Goal: Information Seeking & Learning: Learn about a topic

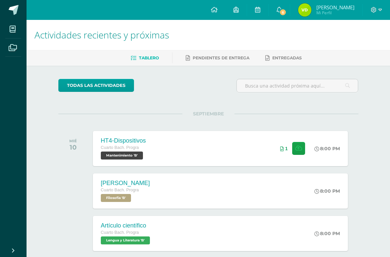
click at [286, 13] on span "6" at bounding box center [282, 12] width 7 height 7
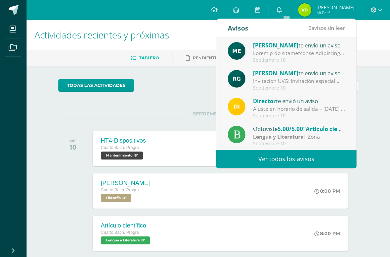
click at [318, 54] on div at bounding box center [299, 53] width 92 height 8
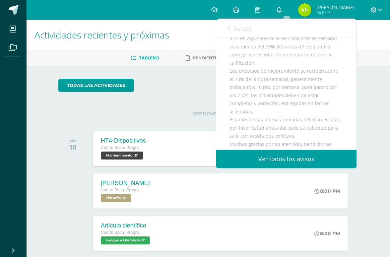
scroll to position [166, 0]
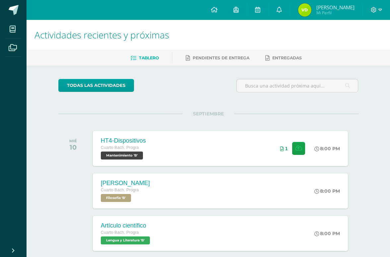
click at [357, 113] on div "todas las Actividades No tienes actividades Échale un vistazo a los demás perío…" at bounding box center [208, 243] width 326 height 354
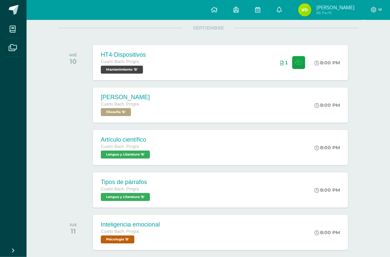
scroll to position [83, 0]
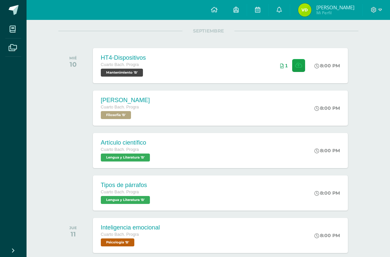
click at [326, 109] on div "8:00 PM" at bounding box center [327, 108] width 26 height 6
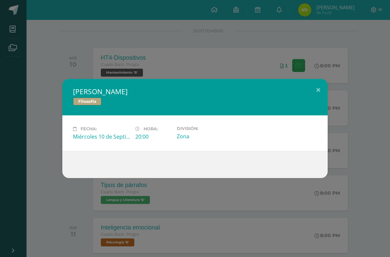
click at [351, 100] on div "[PERSON_NAME] Filosofía Fecha: [DATE] Hora: 20:00 División: Zona" at bounding box center [195, 128] width 384 height 99
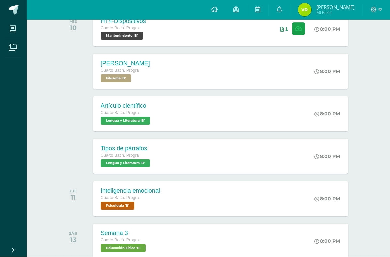
scroll to position [120, 0]
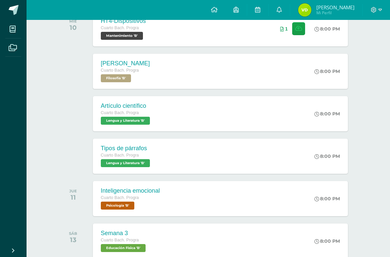
click at [308, 200] on div "Inteligencia emocional Cuarto [PERSON_NAME]. Progra Psicología 'B' 8:00 PM Inte…" at bounding box center [220, 198] width 255 height 35
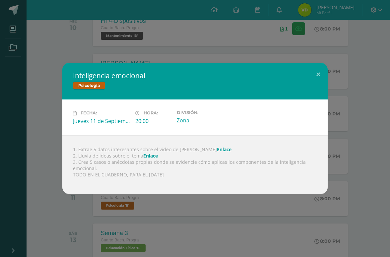
click at [314, 85] on button at bounding box center [317, 74] width 19 height 23
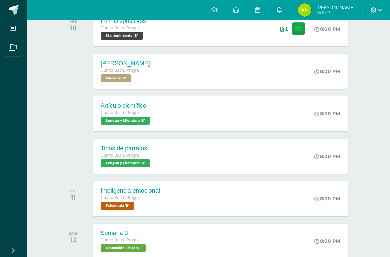
click at [305, 75] on div "[PERSON_NAME] Cuarto [PERSON_NAME]. Progra Filosofía 'B' 8:00 PM [PERSON_NAME] …" at bounding box center [220, 71] width 255 height 35
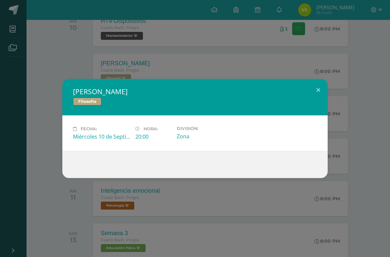
click at [352, 109] on div "[PERSON_NAME] Filosofía Fecha: [DATE] Hora: 20:00 División: Zona" at bounding box center [195, 128] width 384 height 99
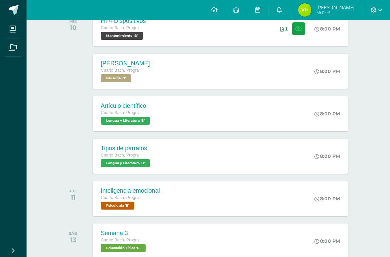
click at [302, 121] on div "Artículo científico Cuarto [PERSON_NAME]. Progra Lengua y Literatura 'B' 8:00 P…" at bounding box center [220, 113] width 255 height 35
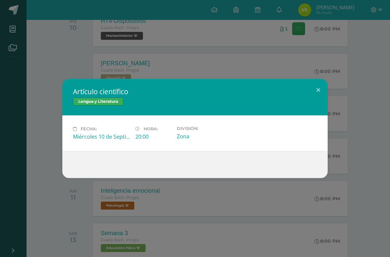
click at [356, 136] on div "Artículo científico Lengua y Literatura Fecha: [DATE] Hora: 20:00 División:" at bounding box center [195, 128] width 384 height 99
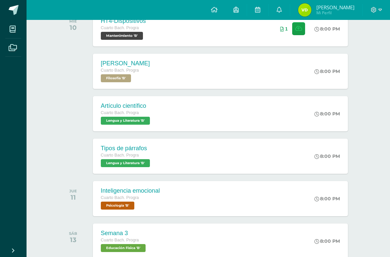
click at [305, 153] on div "Tipos de párrafos Cuarto [PERSON_NAME]. Progra Lengua y Literatura 'B' 8:00 PM …" at bounding box center [220, 155] width 255 height 35
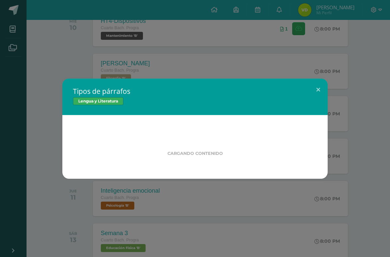
click at [305, 153] on div "Cargando contenido" at bounding box center [194, 146] width 223 height 20
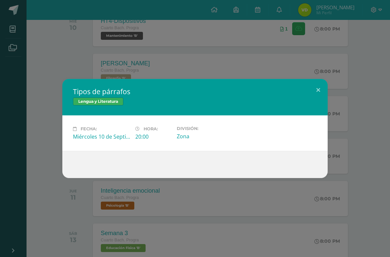
click at [355, 138] on div "Tipos de párrafos Lengua y Literatura Fecha: [DATE] Hora: 20:00 División:" at bounding box center [195, 128] width 384 height 99
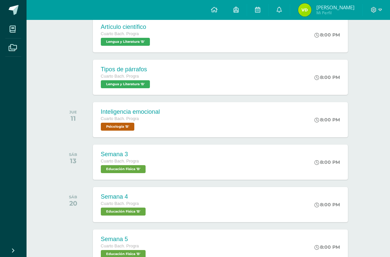
scroll to position [199, 0]
click at [255, 131] on div "Inteligencia emocional Cuarto [PERSON_NAME]. Progra Psicología 'B' 8:00 PM Inte…" at bounding box center [220, 119] width 255 height 35
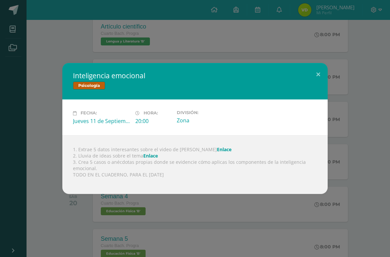
click at [261, 124] on div "Fecha: [DATE] Hora: 20:00 División: Zona" at bounding box center [194, 117] width 249 height 14
click at [217, 152] on link "Enlace" at bounding box center [224, 149] width 15 height 6
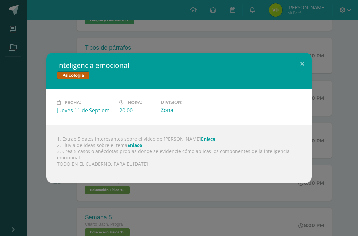
click at [134, 140] on div "1. Extrae 5 datos interesantes sobre el video de [PERSON_NAME] 2. Lluvia de ide…" at bounding box center [178, 154] width 265 height 59
click at [129, 142] on link "Enlace" at bounding box center [134, 145] width 15 height 6
